Goal: Task Accomplishment & Management: Manage account settings

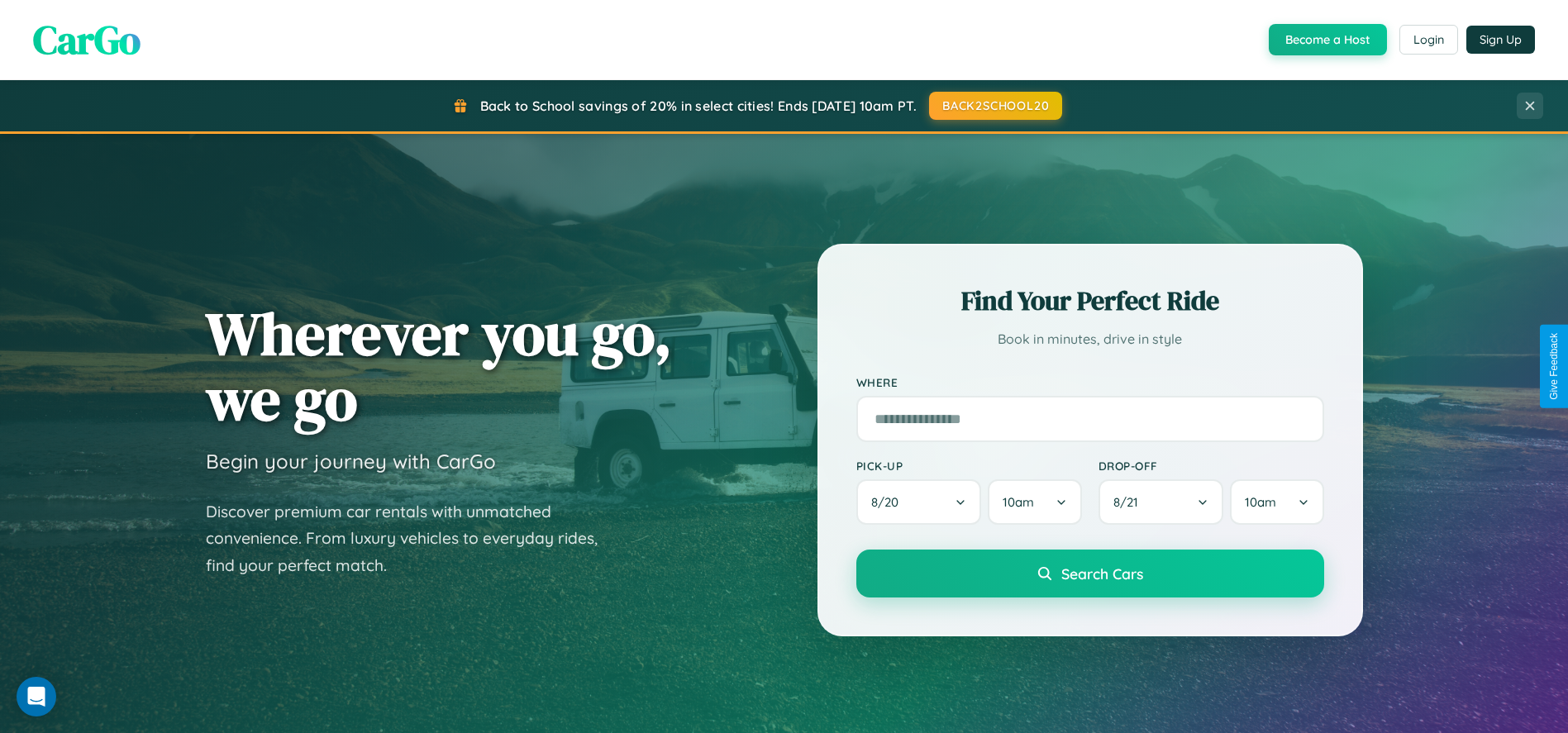
scroll to position [707, 0]
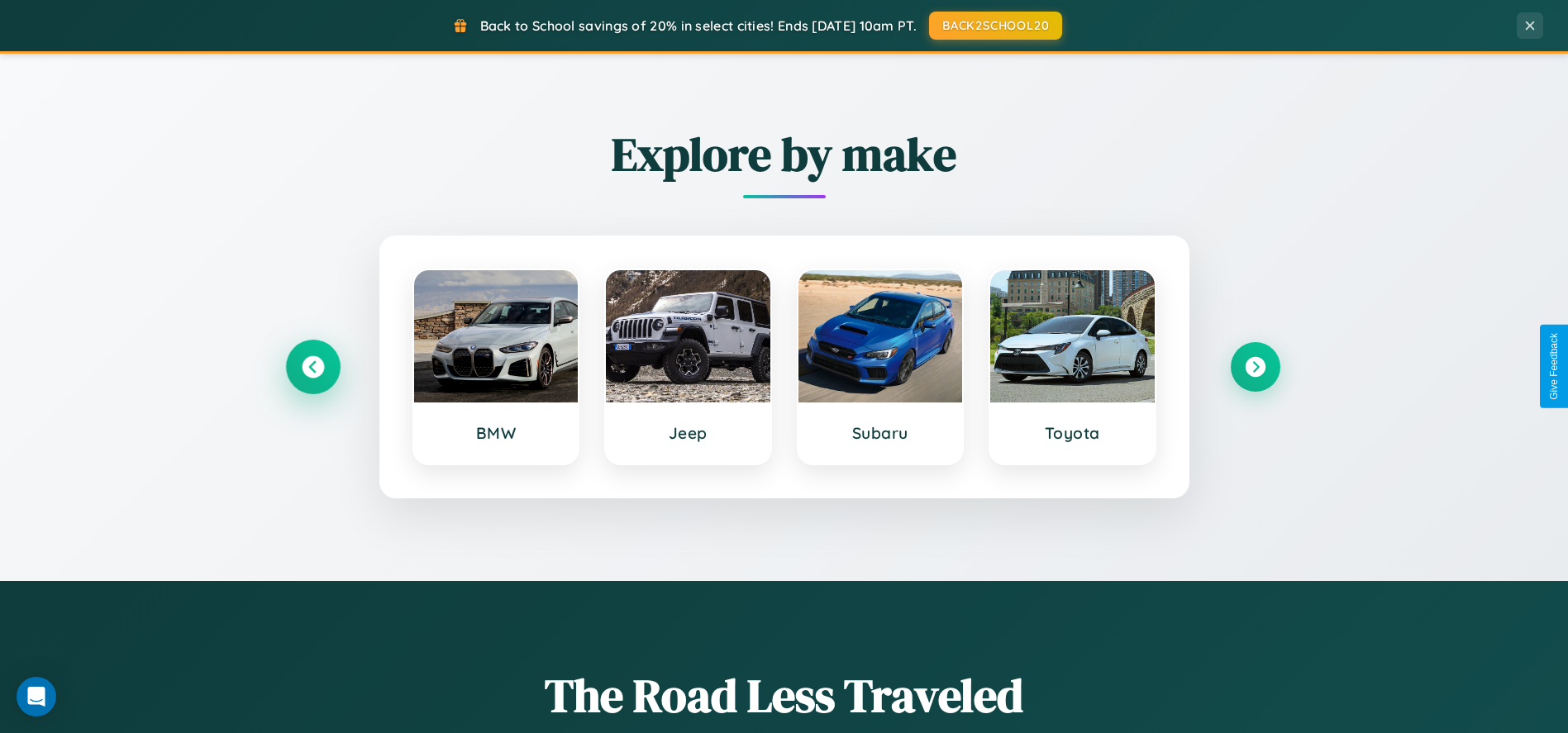
click at [312, 366] on icon at bounding box center [313, 367] width 23 height 23
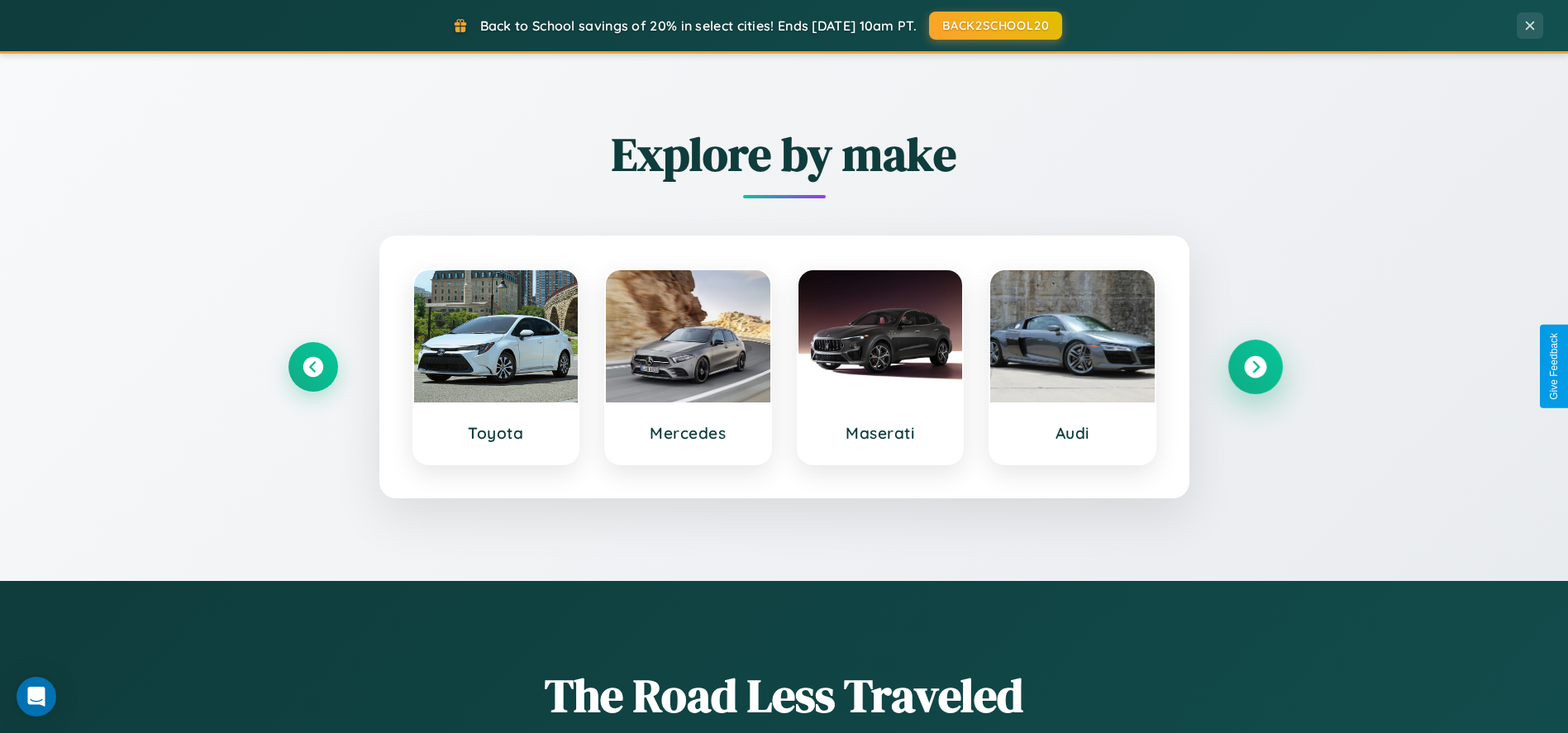
click at [1255, 366] on icon at bounding box center [1255, 367] width 23 height 23
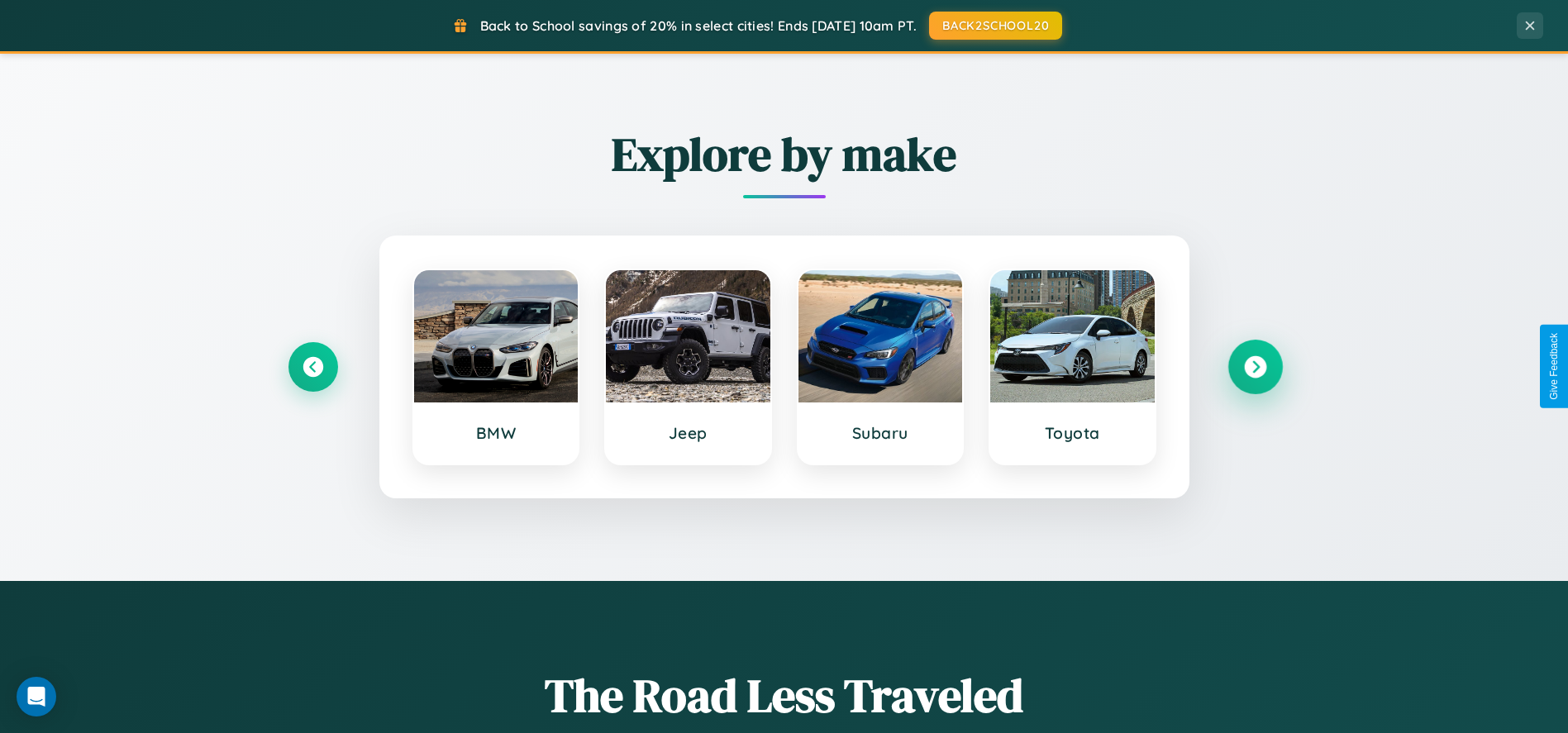
click at [1255, 366] on icon at bounding box center [1255, 367] width 23 height 23
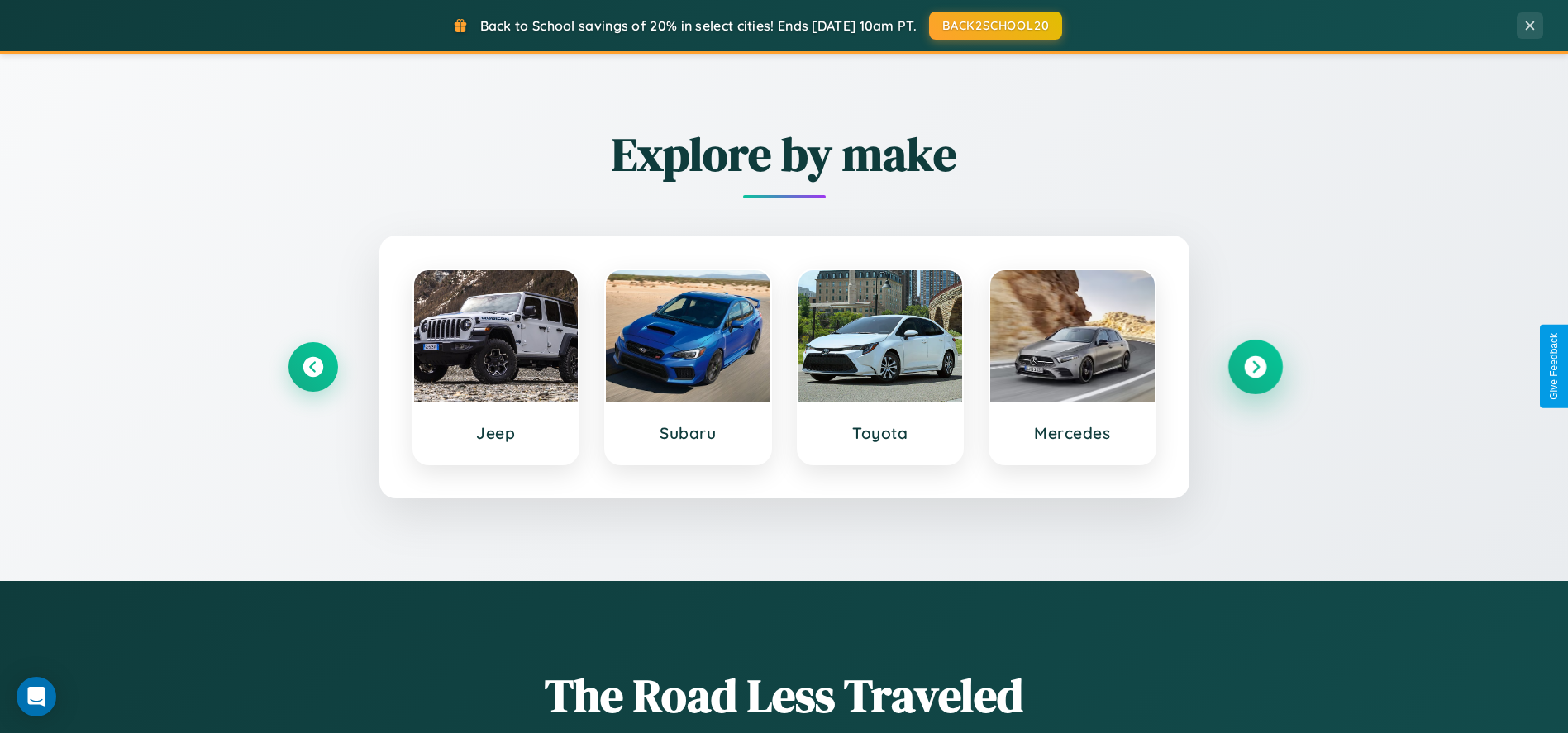
click at [1255, 366] on icon at bounding box center [1255, 367] width 23 height 23
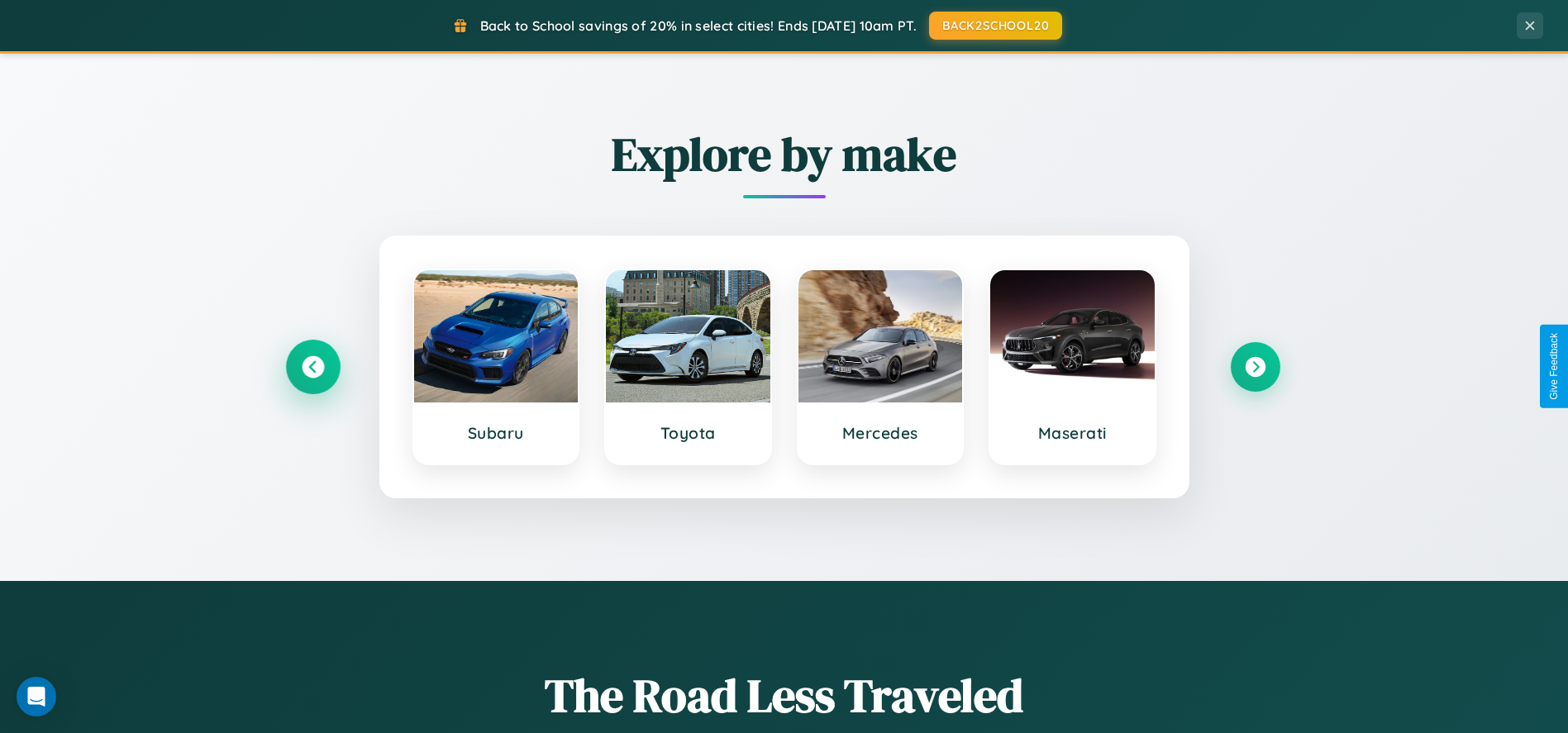
click at [312, 366] on icon at bounding box center [313, 367] width 23 height 23
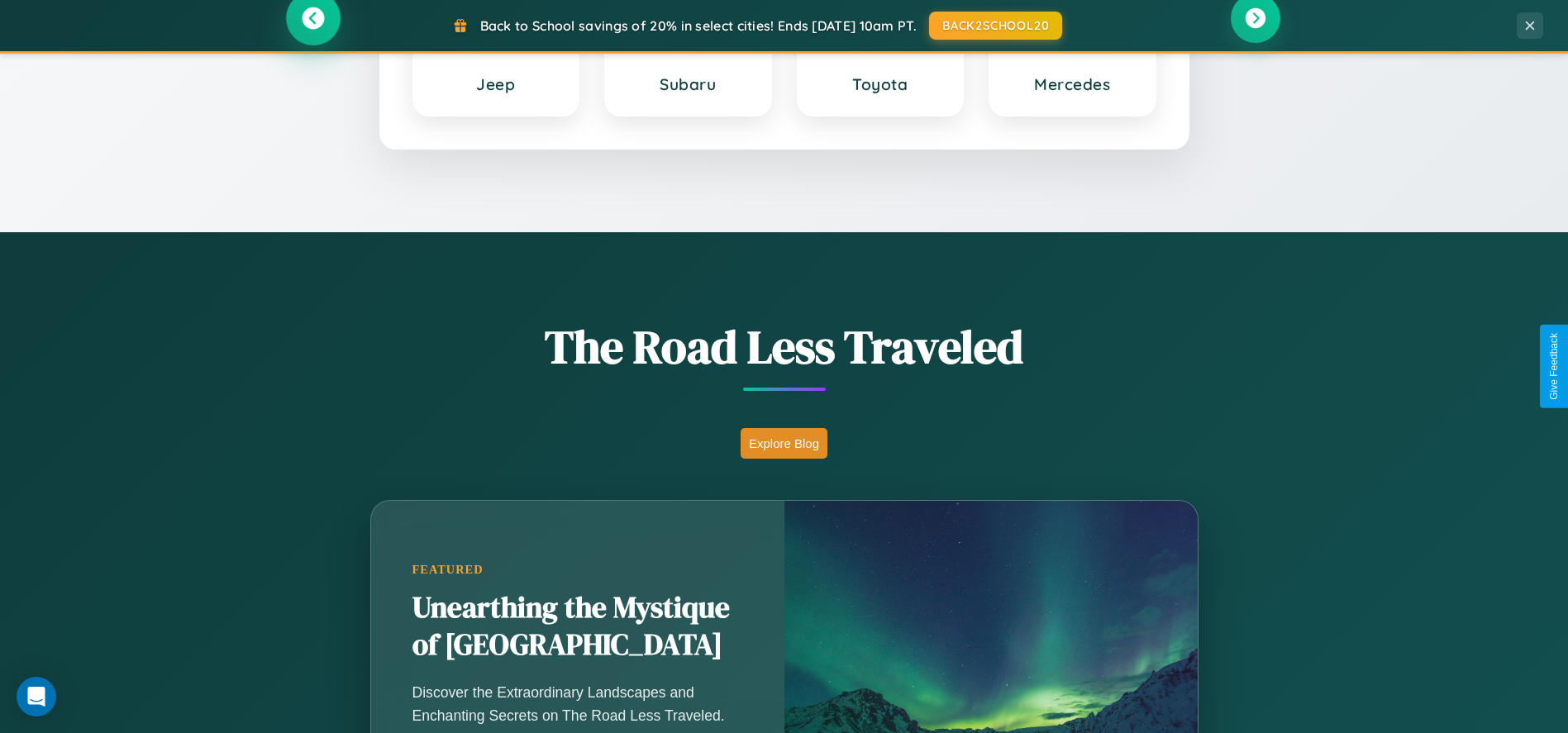
scroll to position [1132, 0]
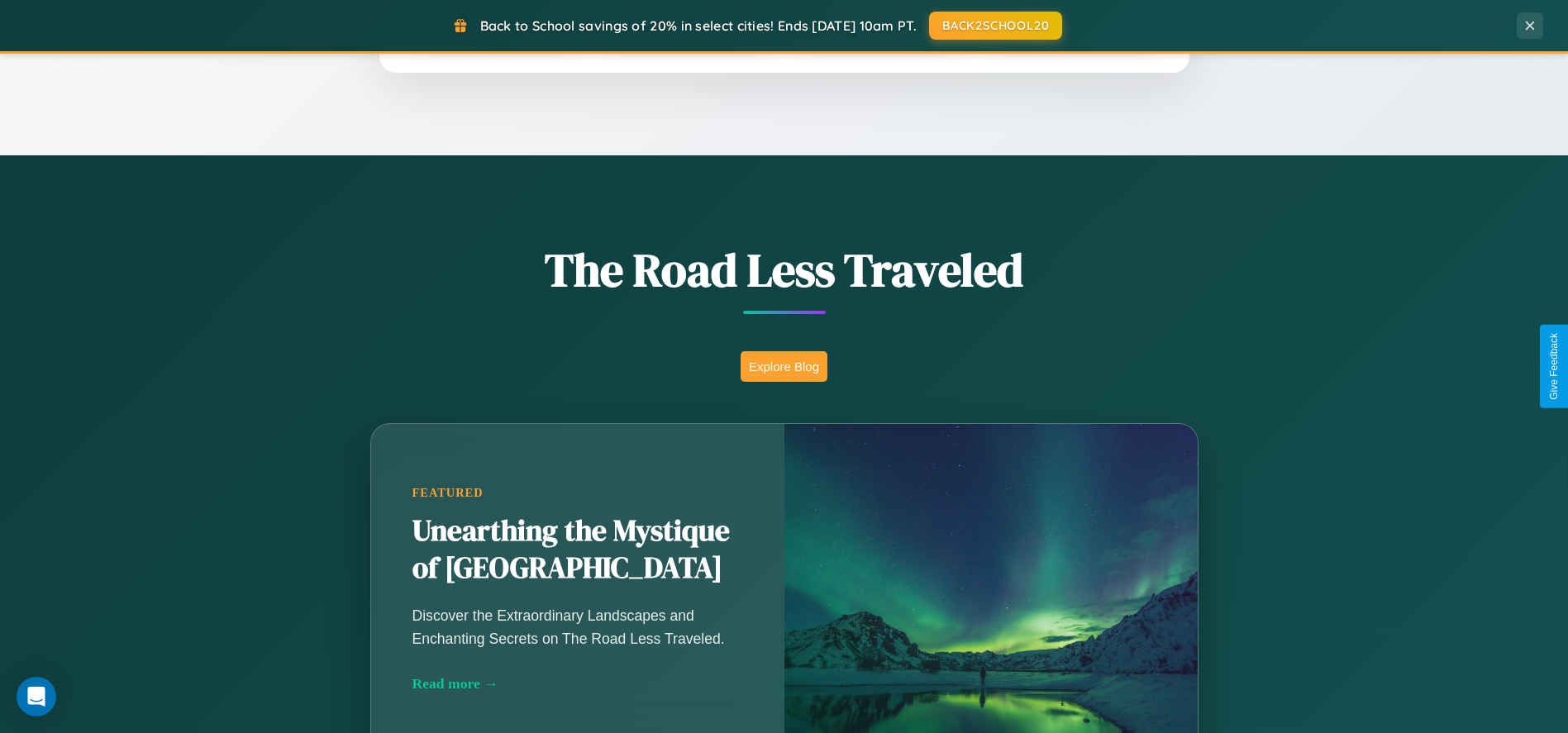
click at [784, 366] on button "Explore Blog" at bounding box center [783, 366] width 87 height 31
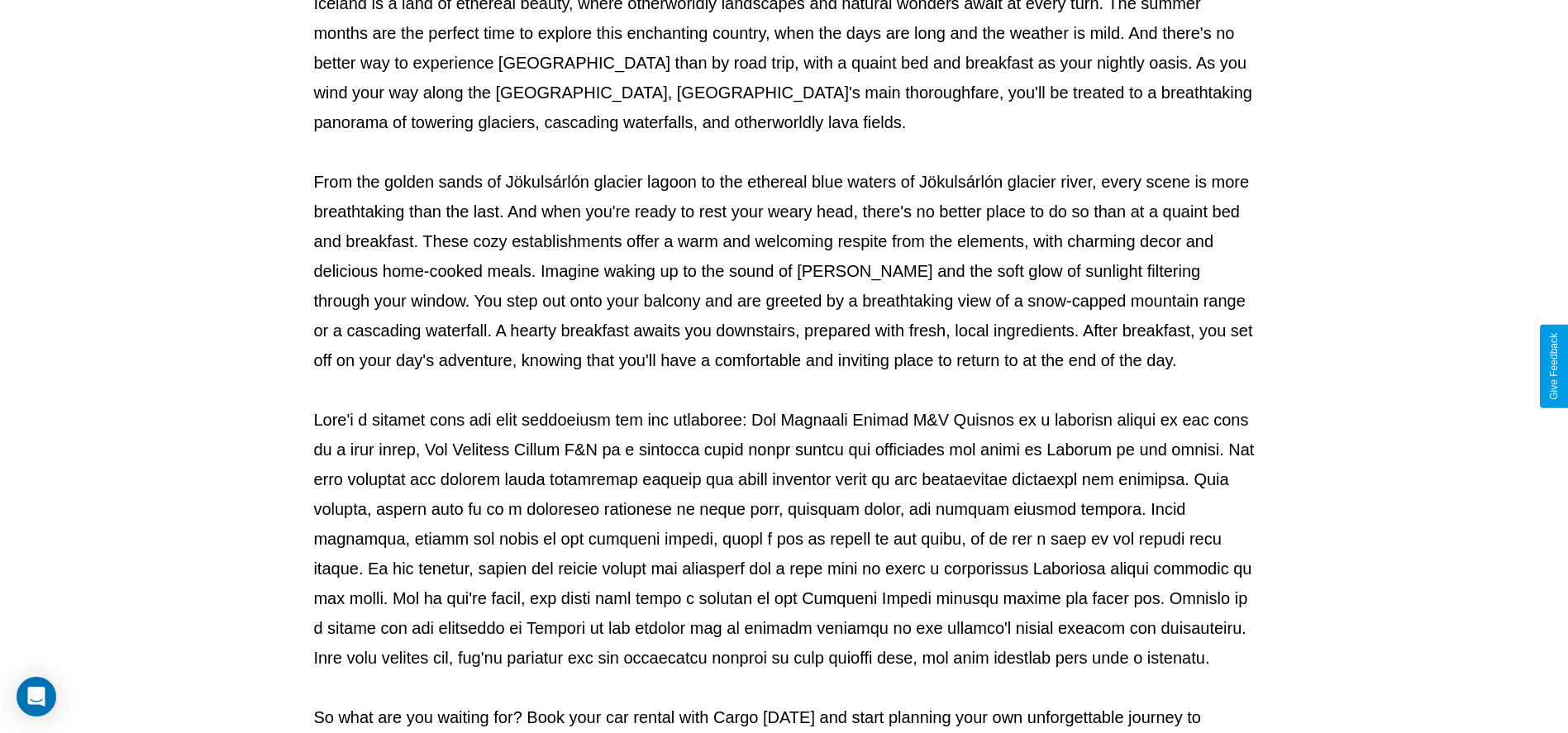
scroll to position [548, 0]
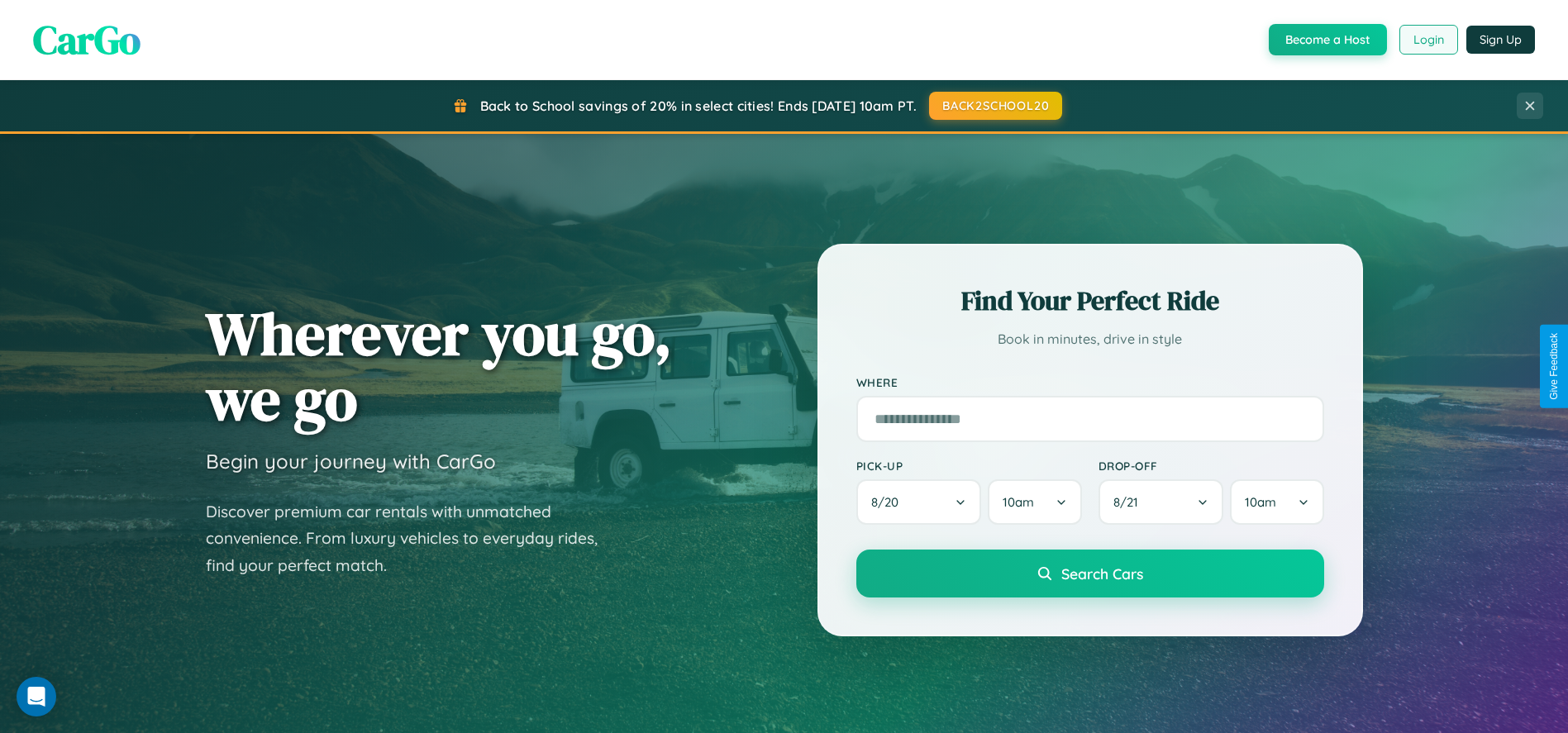
click at [1427, 39] on button "Login" at bounding box center [1428, 39] width 59 height 30
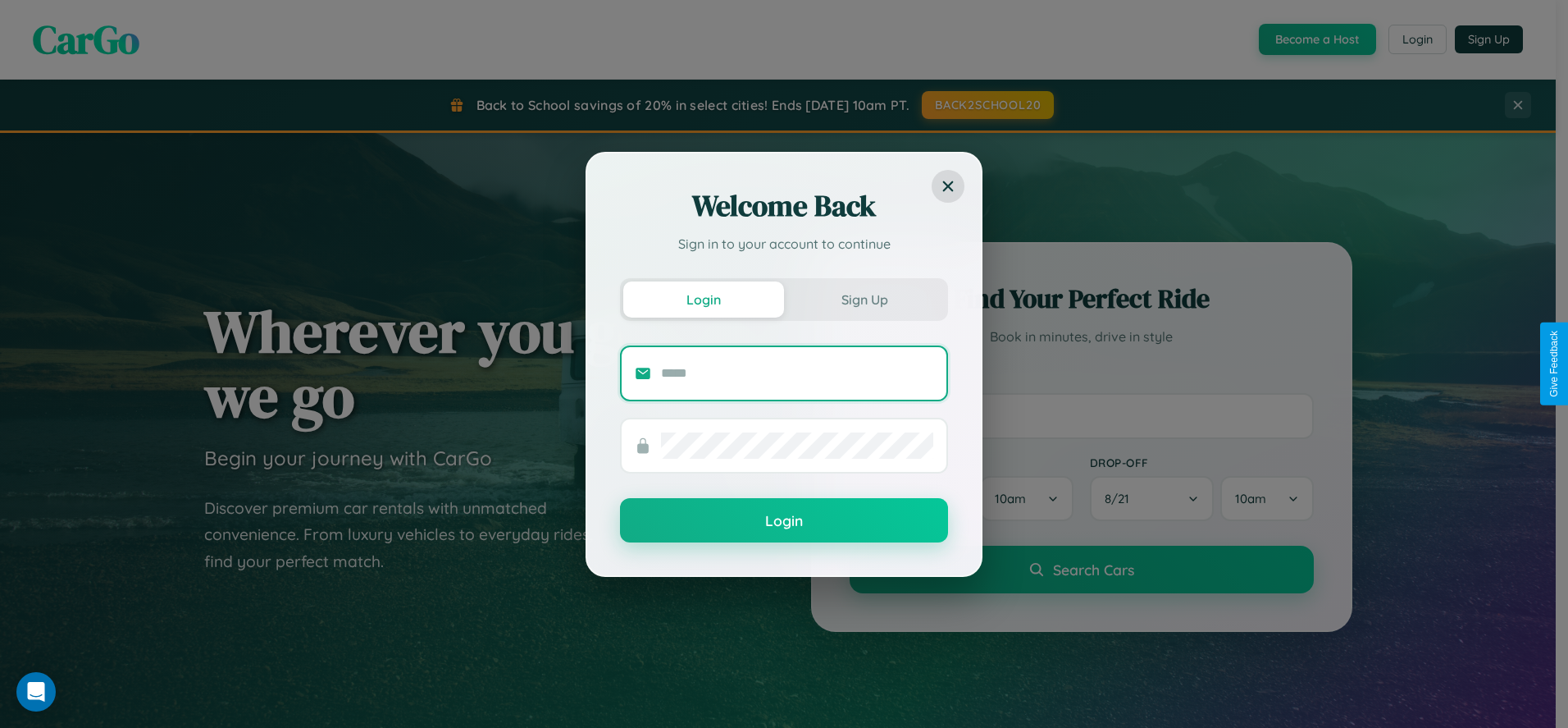
click at [797, 372] on input "text" at bounding box center [797, 373] width 272 height 26
type input "**********"
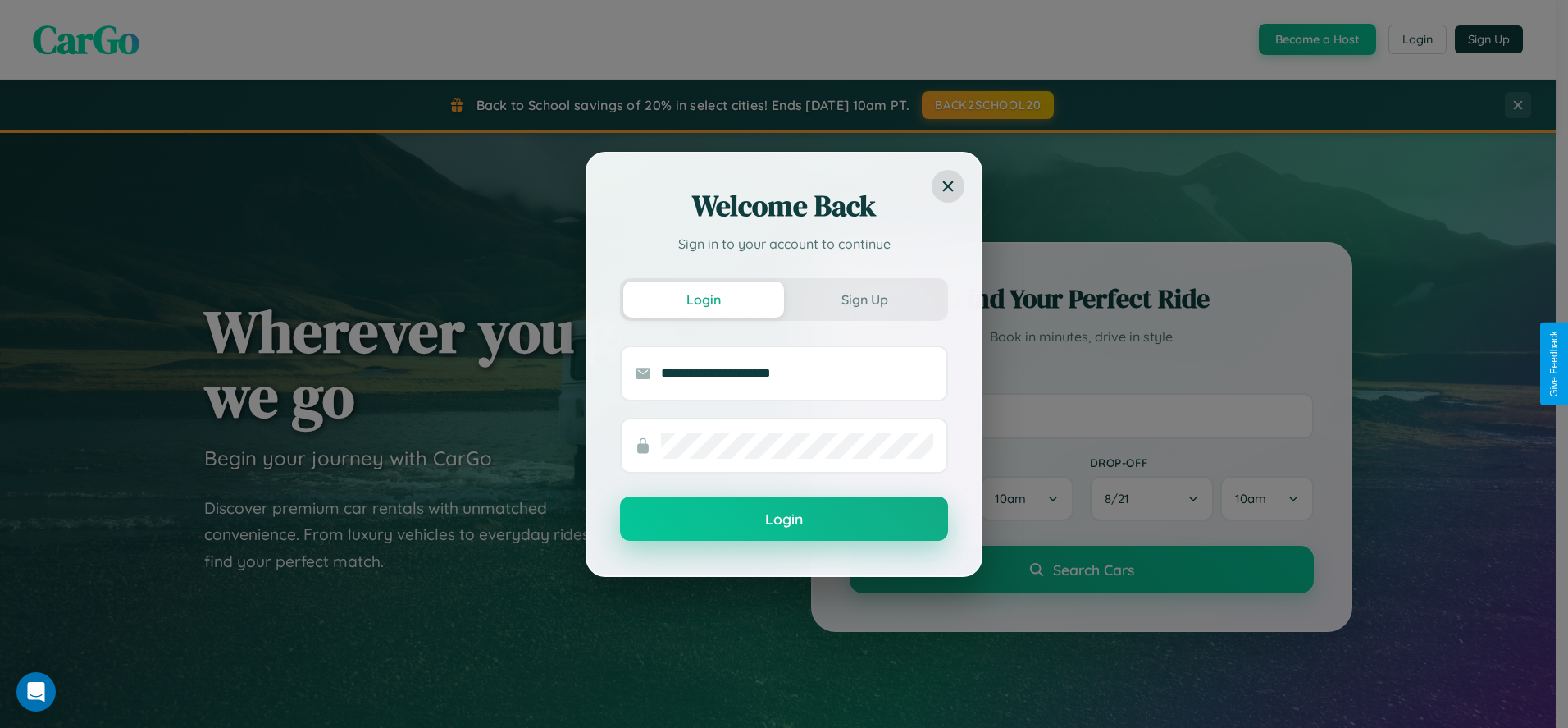
click at [784, 520] on button "Login" at bounding box center [784, 518] width 328 height 44
